Goal: Task Accomplishment & Management: Manage account settings

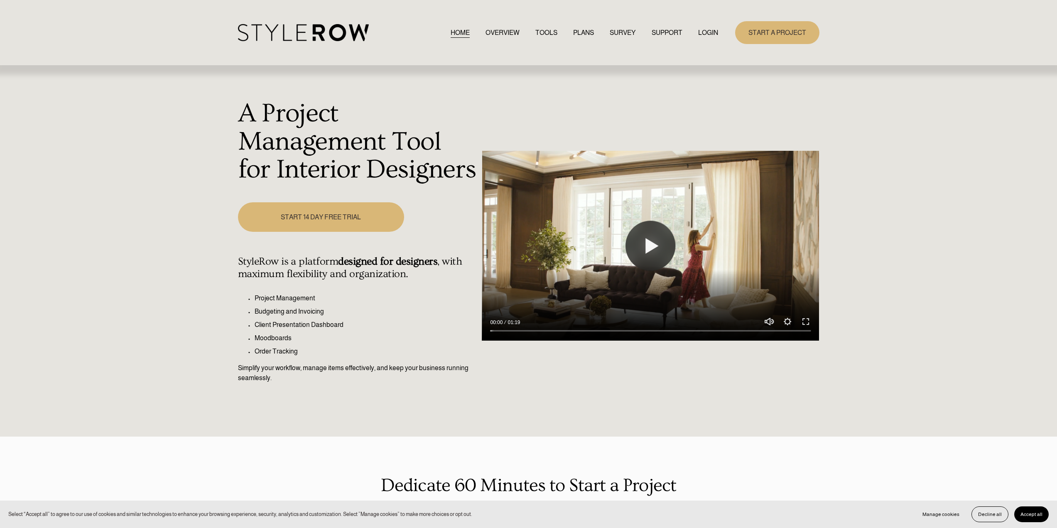
click at [707, 35] on link "LOGIN" at bounding box center [708, 32] width 20 height 11
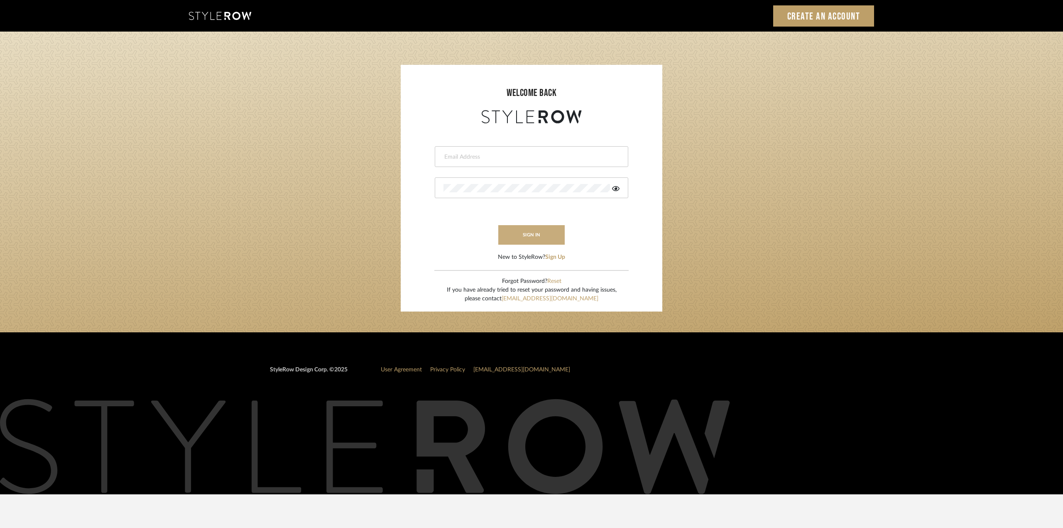
type input "reid@cortneymcclure.com"
click at [519, 228] on button "sign in" at bounding box center [531, 235] width 66 height 20
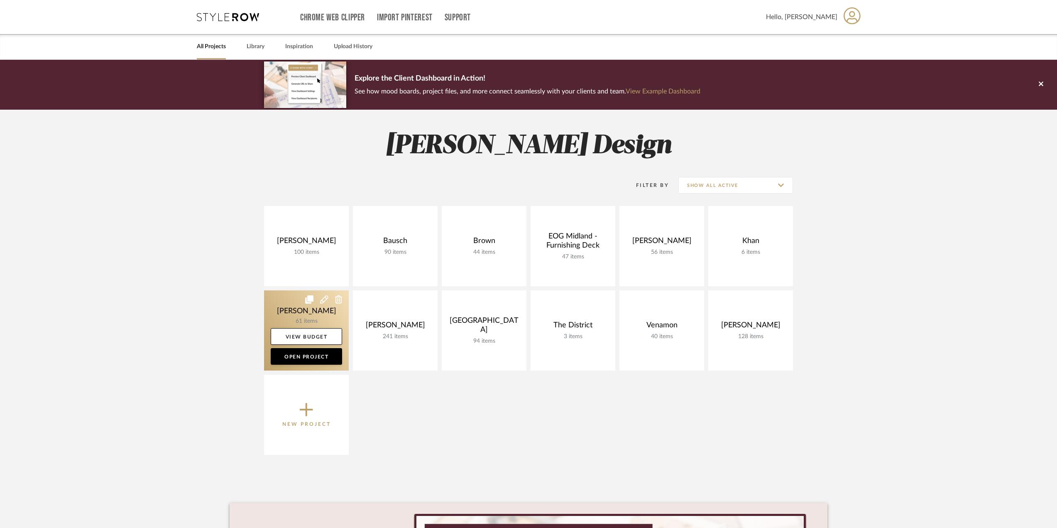
click at [310, 310] on link at bounding box center [306, 330] width 85 height 80
